Goal: Task Accomplishment & Management: Manage account settings

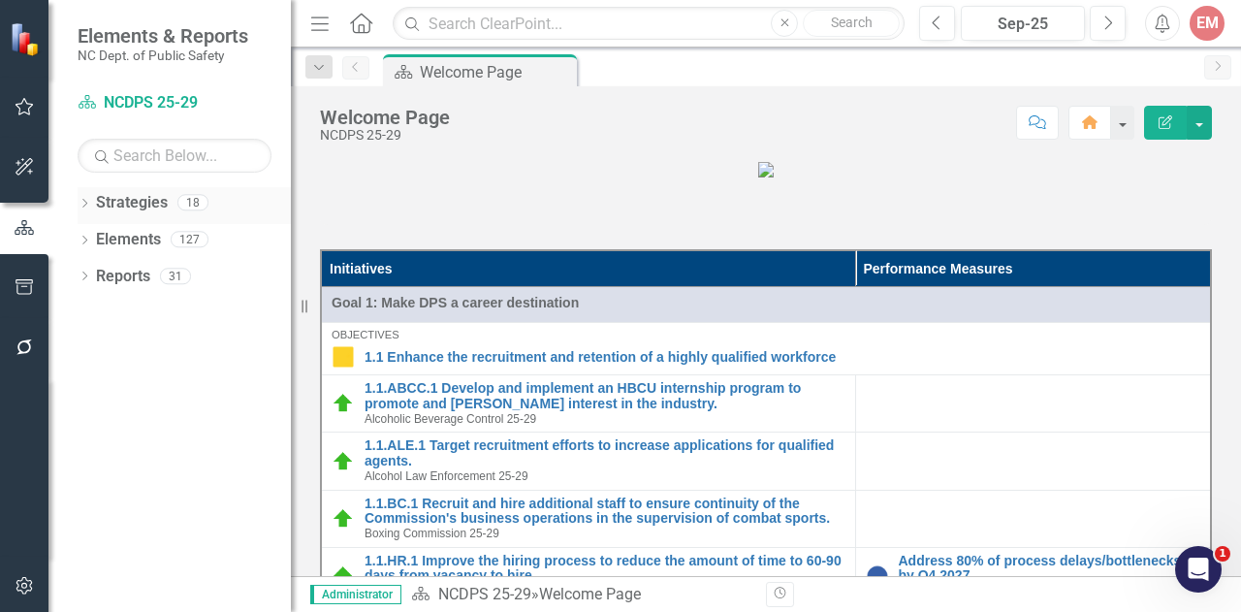
click at [91, 213] on div "Dropdown Strategies 18" at bounding box center [184, 205] width 213 height 37
click at [84, 204] on icon at bounding box center [84, 203] width 5 height 9
click at [102, 233] on icon "Dropdown" at bounding box center [94, 239] width 15 height 12
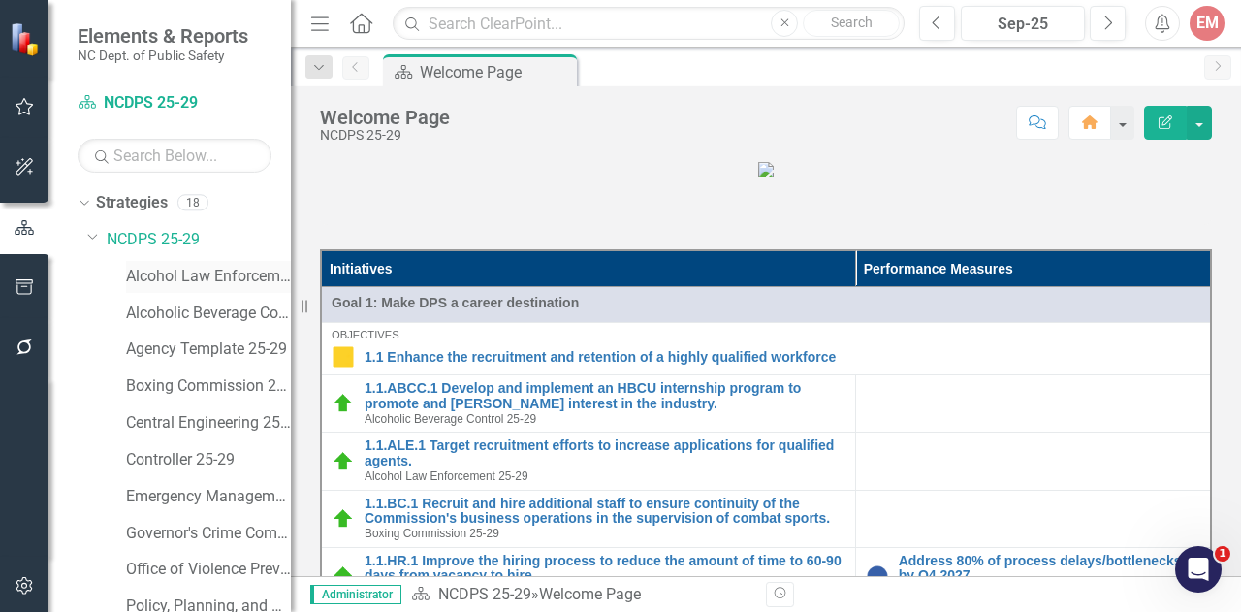
click at [167, 268] on link "Alcohol Law Enforcement 25-29" at bounding box center [208, 277] width 165 height 22
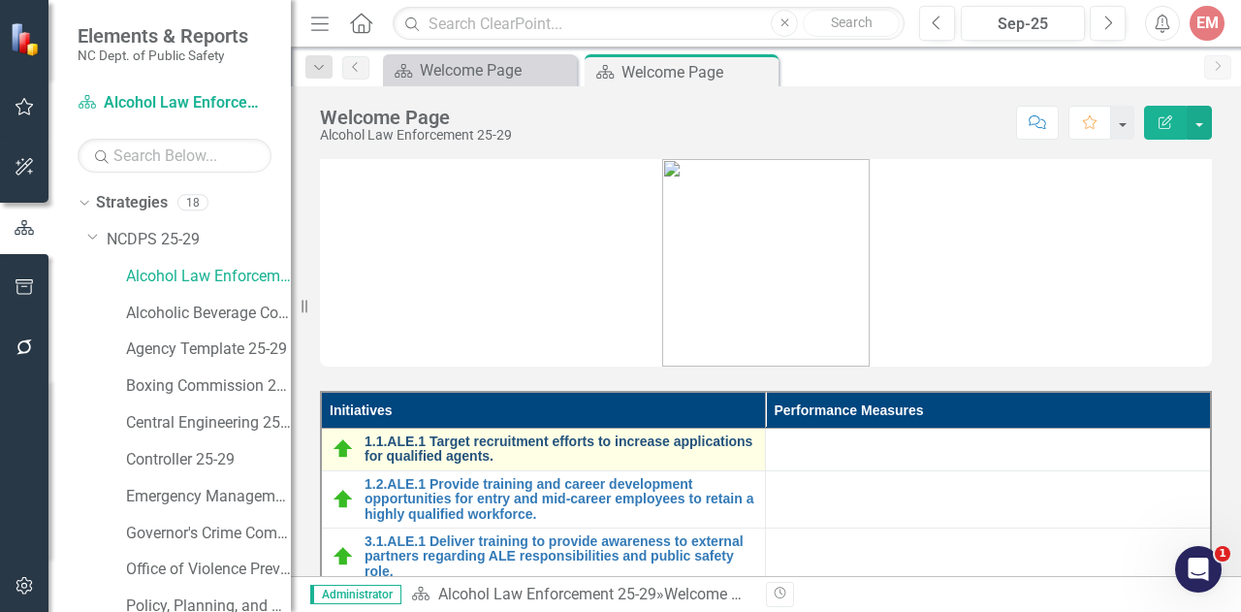
click at [597, 436] on link "1.1.ALE.1 Target recruitment efforts to increase applications for qualified age…" at bounding box center [559, 449] width 391 height 30
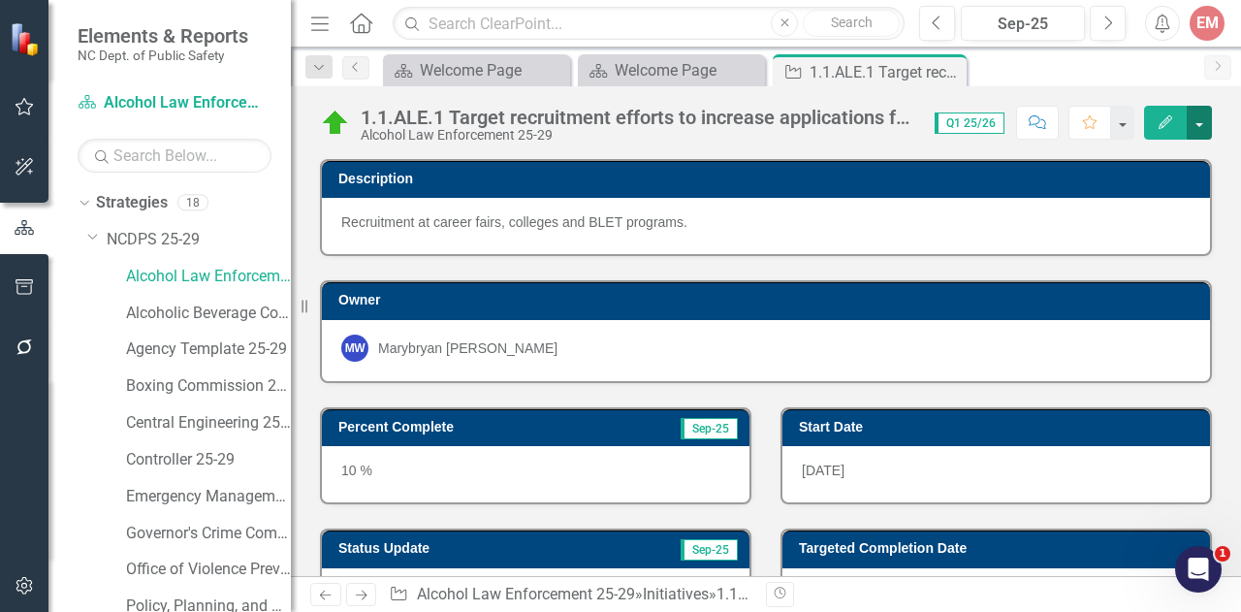
click at [1199, 124] on button "button" at bounding box center [1198, 123] width 25 height 34
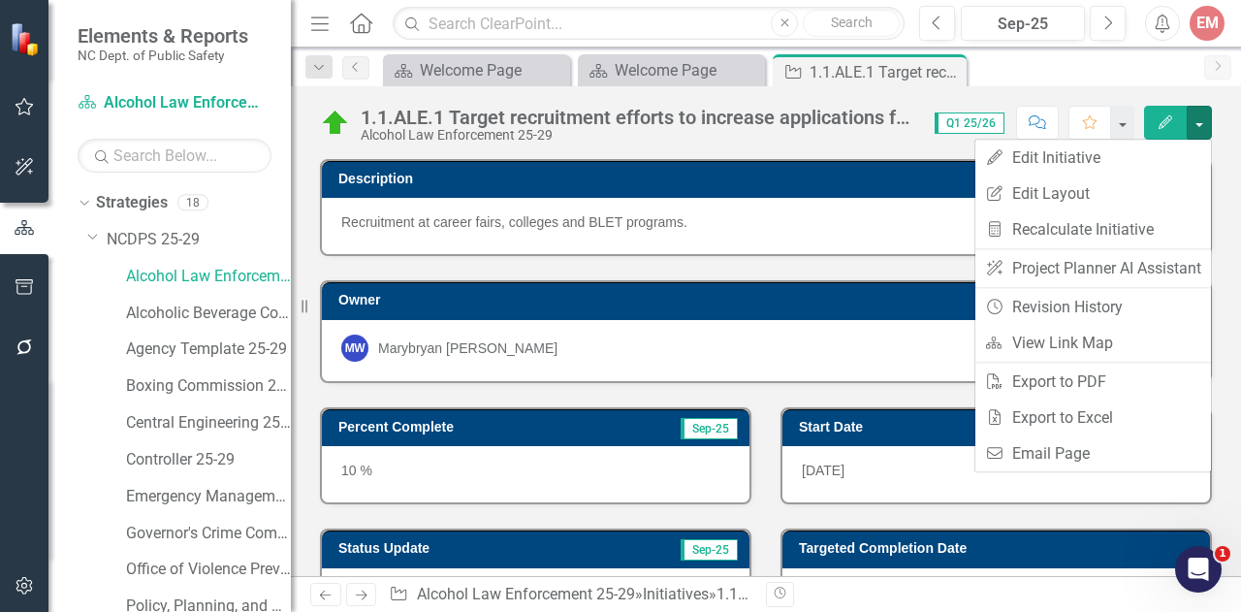
click at [1159, 123] on icon "Edit" at bounding box center [1164, 122] width 17 height 14
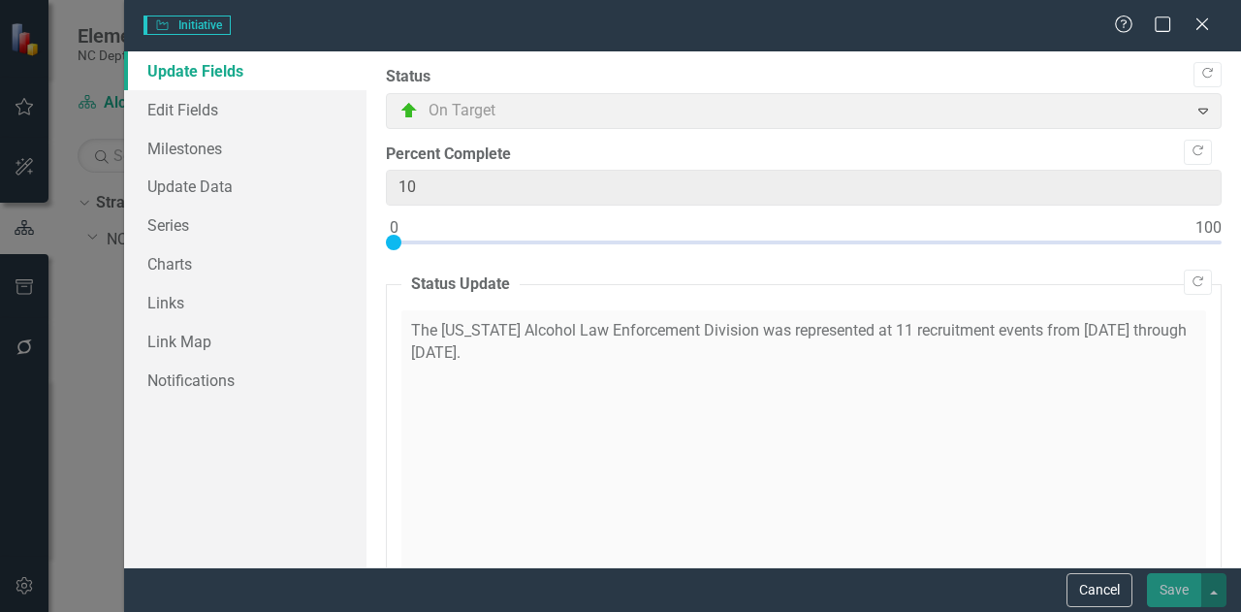
checkbox input "true"
type input "0"
checkbox input "false"
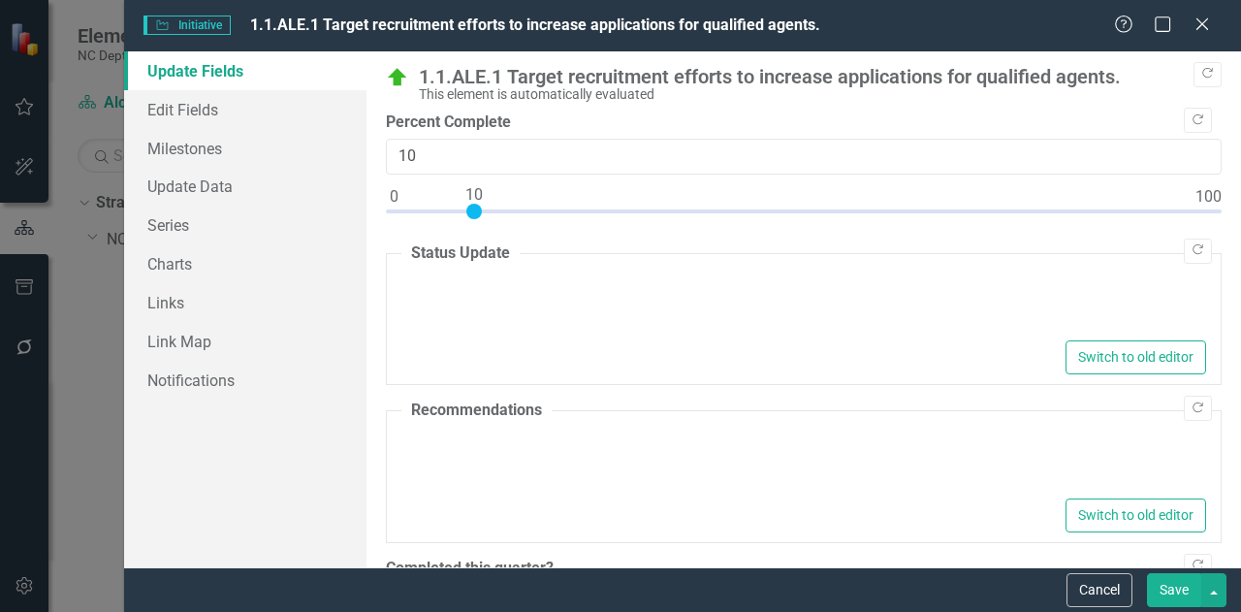
type textarea "<p>The [US_STATE] Alcohol Law Enforcement Division was represented at 11 recrui…"
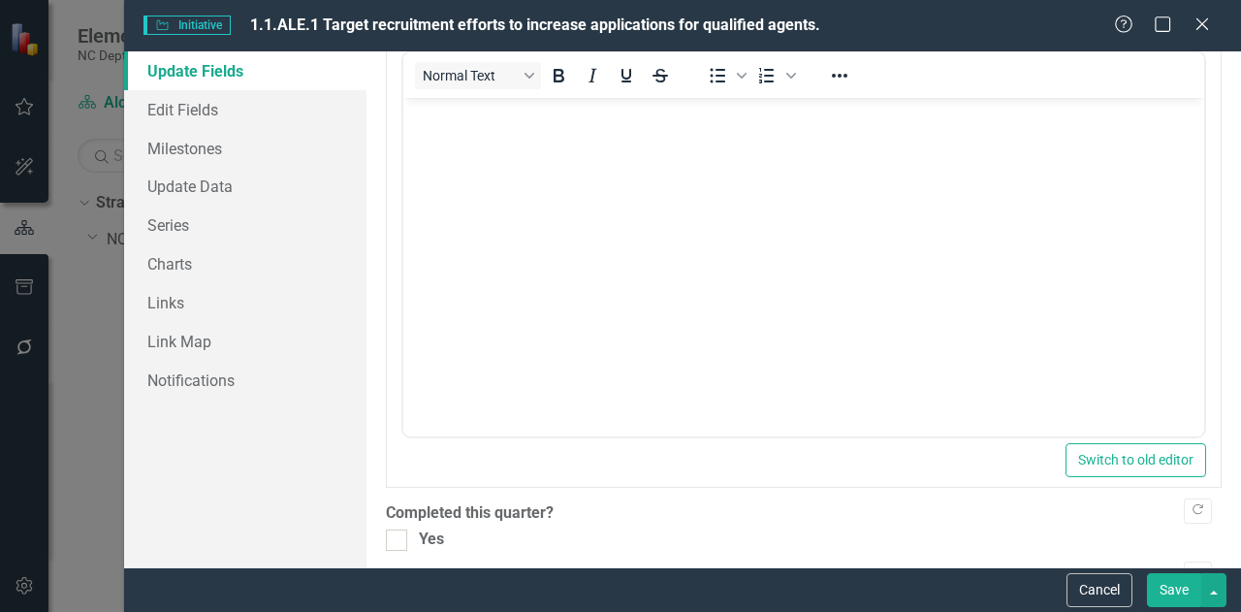
scroll to position [857, 0]
